Goal: Task Accomplishment & Management: Complete application form

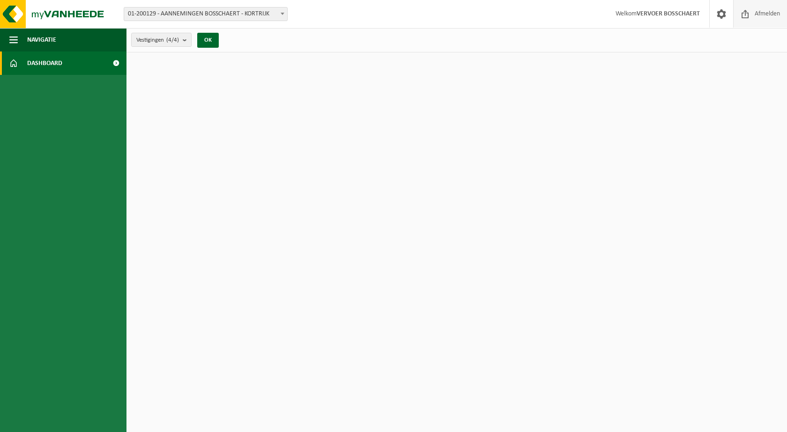
click at [753, 9] on span "Afmelden" at bounding box center [767, 14] width 30 height 28
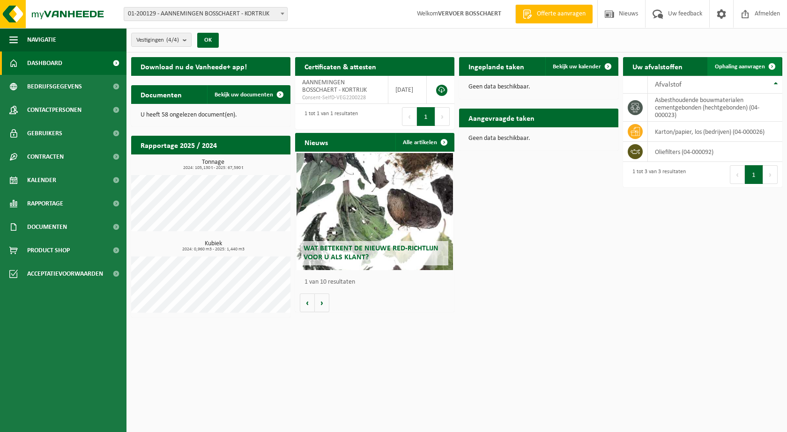
click at [725, 62] on link "Ophaling aanvragen" at bounding box center [744, 66] width 74 height 19
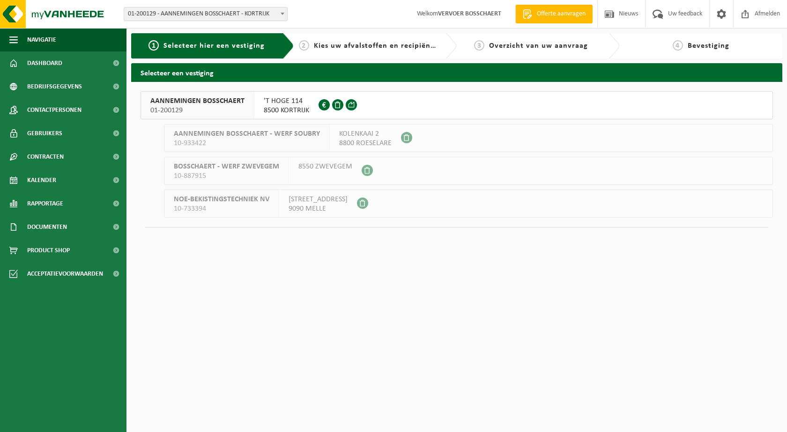
click at [217, 89] on div "AANNEMINGEN BOSSCHAERT 01-200129 'T HOGE 114 8500 KORTRIJK 0442.219.238 AANNEMI…" at bounding box center [456, 164] width 651 height 164
click at [214, 102] on span "AANNEMINGEN BOSSCHAERT" at bounding box center [197, 100] width 94 height 9
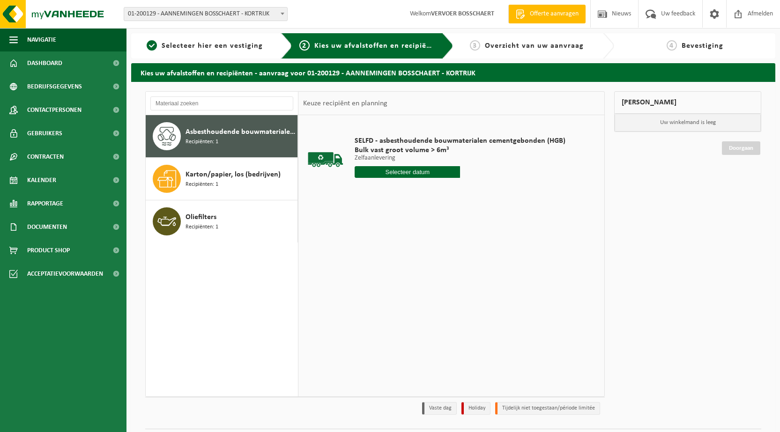
click at [403, 178] on div "SELFD - asbesthoudende bouwmaterialen cementgebonden (HGB) Bulk vast groot volu…" at bounding box center [460, 159] width 220 height 65
click at [404, 171] on input "text" at bounding box center [407, 172] width 105 height 12
click at [368, 266] on div "22" at bounding box center [363, 270] width 16 height 15
type input "Van [DATE]"
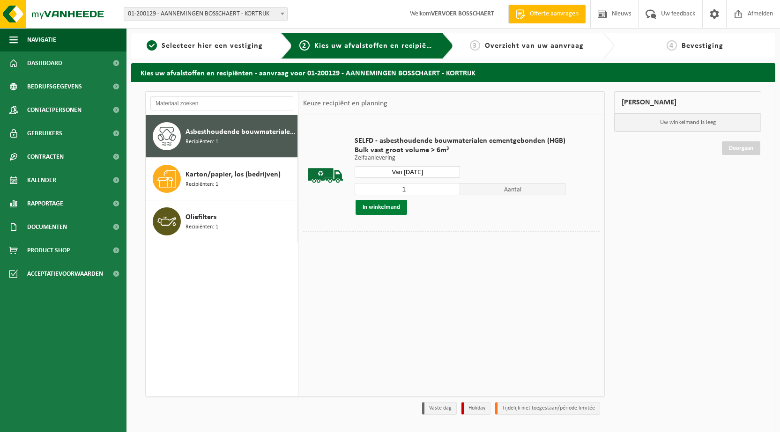
click at [381, 211] on button "In winkelmand" at bounding box center [381, 207] width 52 height 15
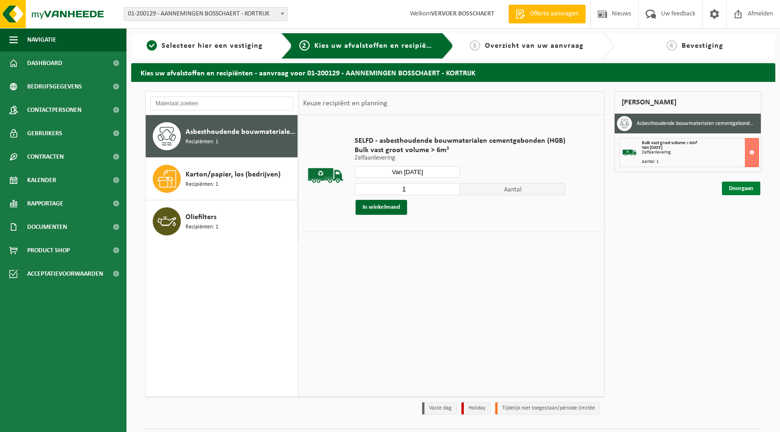
click at [724, 191] on link "Doorgaan" at bounding box center [741, 189] width 38 height 14
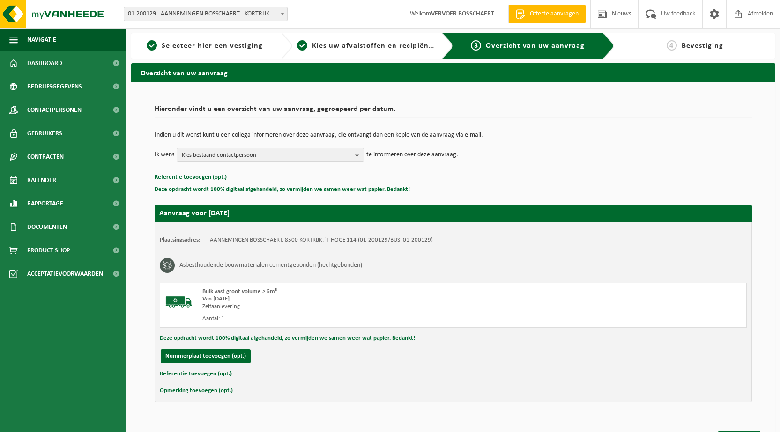
click at [181, 371] on button "Referentie toevoegen (opt.)" at bounding box center [196, 374] width 72 height 12
click at [236, 375] on input "text" at bounding box center [472, 375] width 532 height 14
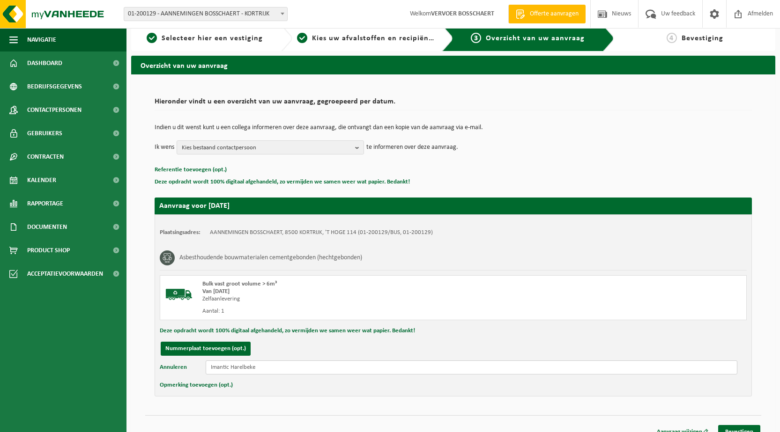
scroll to position [19, 0]
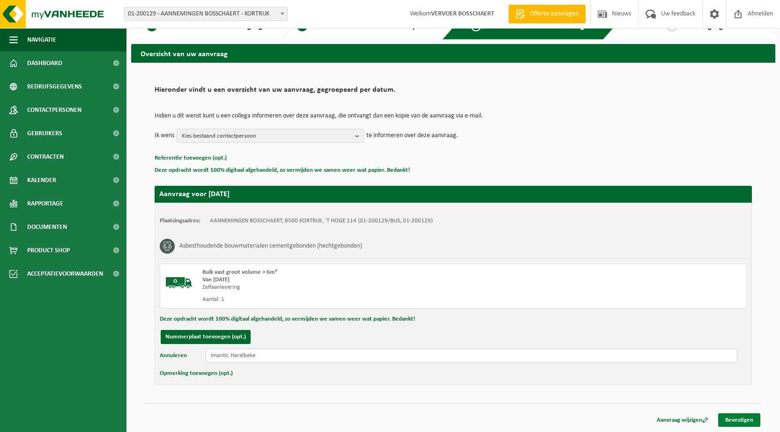
type input "Imantic Harelbeke"
click at [733, 418] on link "Bevestigen" at bounding box center [739, 421] width 42 height 14
click at [730, 420] on link "Bevestigen" at bounding box center [739, 421] width 42 height 14
click at [234, 405] on div "Aanvraag wijzigen Bevestigen" at bounding box center [453, 409] width 616 height 10
click at [234, 354] on input "Imantic Harelbeke" at bounding box center [472, 356] width 532 height 14
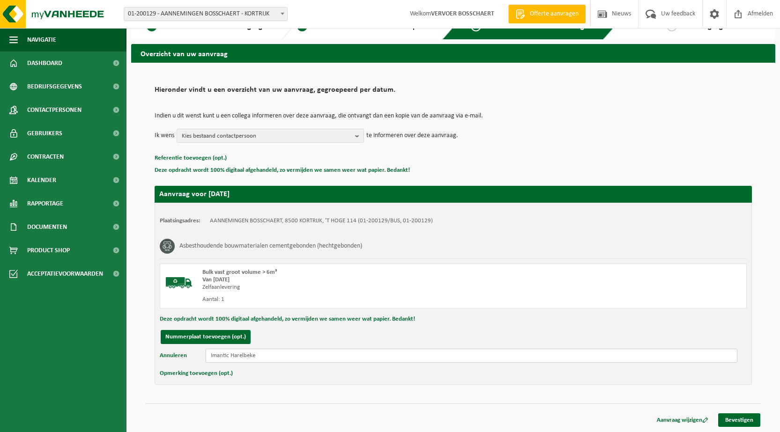
drag, startPoint x: 320, startPoint y: 358, endPoint x: 315, endPoint y: 341, distance: 17.8
click at [318, 351] on input "Imantic Harelbeke" at bounding box center [472, 356] width 532 height 14
click at [263, 155] on p "Referentie toevoegen (opt.)" at bounding box center [453, 158] width 597 height 12
drag, startPoint x: 381, startPoint y: 272, endPoint x: 393, endPoint y: 271, distance: 12.2
click at [387, 271] on div "Bulk vast groot volume > 6m³" at bounding box center [346, 272] width 289 height 7
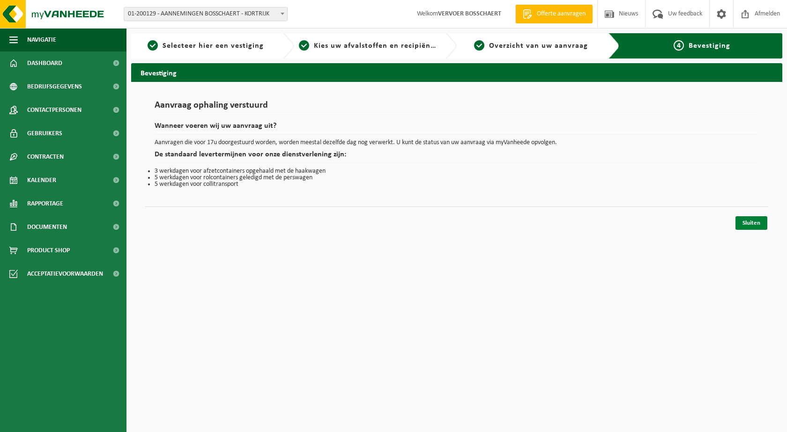
click at [749, 228] on link "Sluiten" at bounding box center [751, 223] width 32 height 14
